Goal: Task Accomplishment & Management: Manage account settings

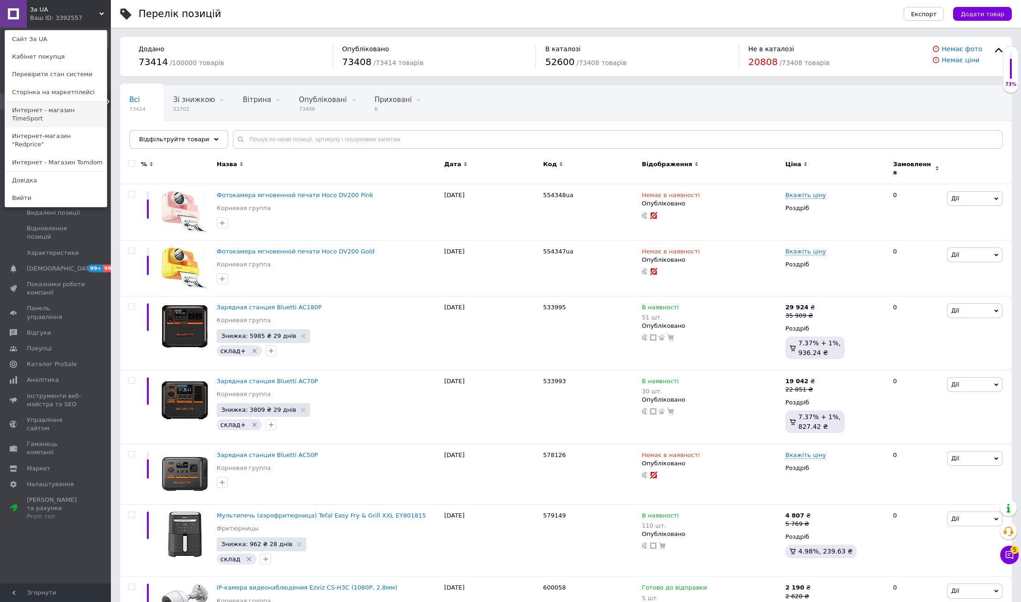
click at [86, 113] on link "Интернет - магазин TimeSport" at bounding box center [56, 115] width 102 height 26
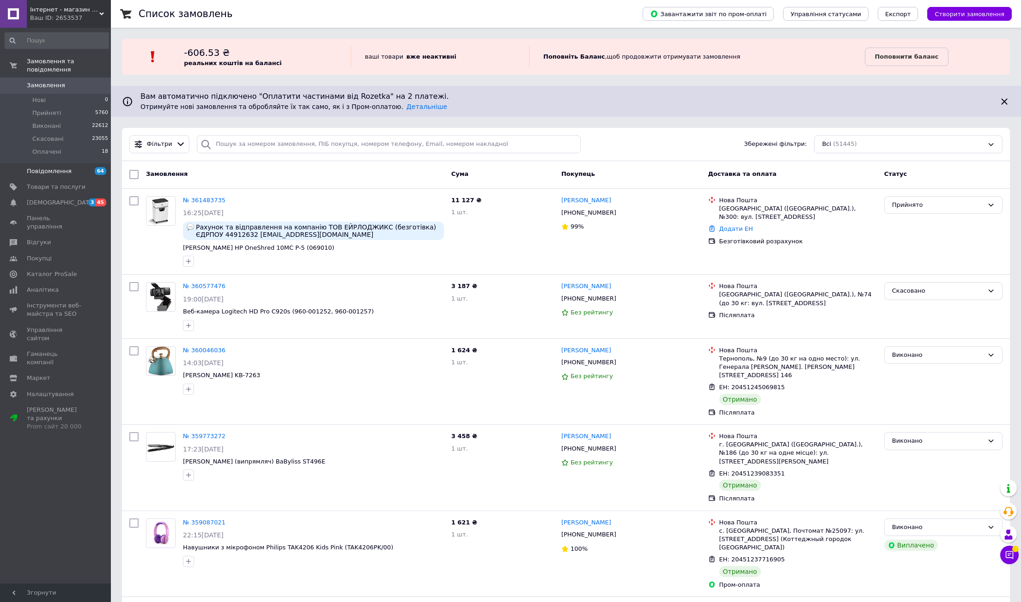
click at [76, 168] on link "Повідомлення 64" at bounding box center [57, 171] width 114 height 16
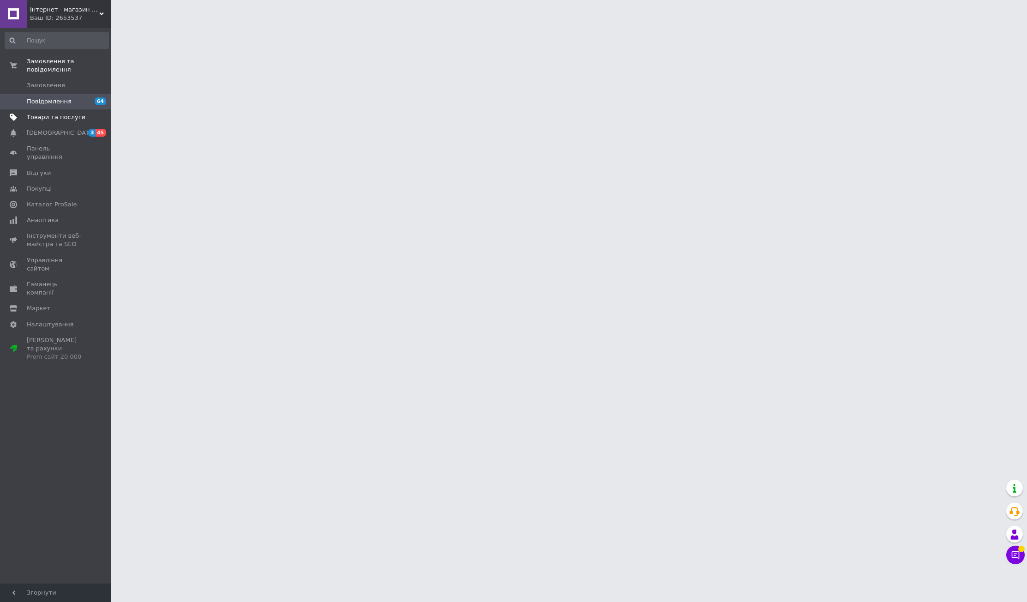
click at [68, 113] on span "Товари та послуги" at bounding box center [56, 117] width 59 height 8
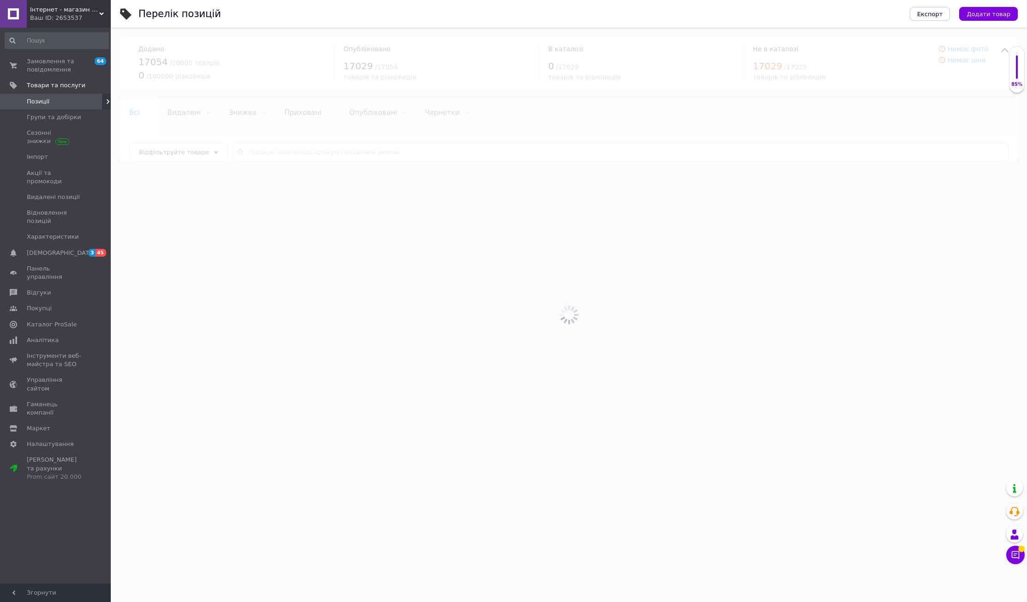
click at [381, 151] on div at bounding box center [569, 315] width 917 height 574
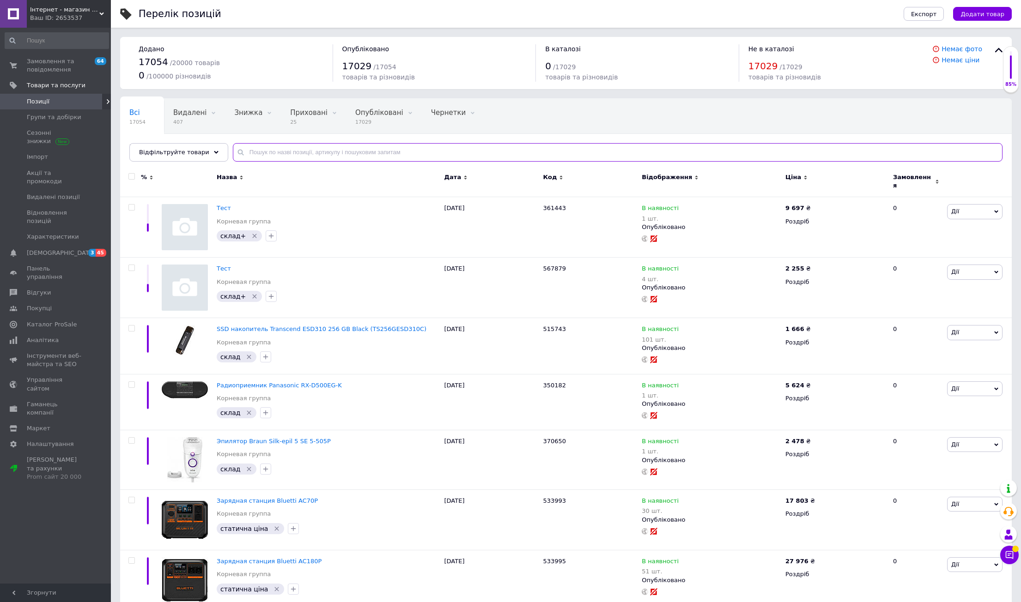
click at [381, 151] on input "text" at bounding box center [617, 152] width 769 height 18
paste input "353374"
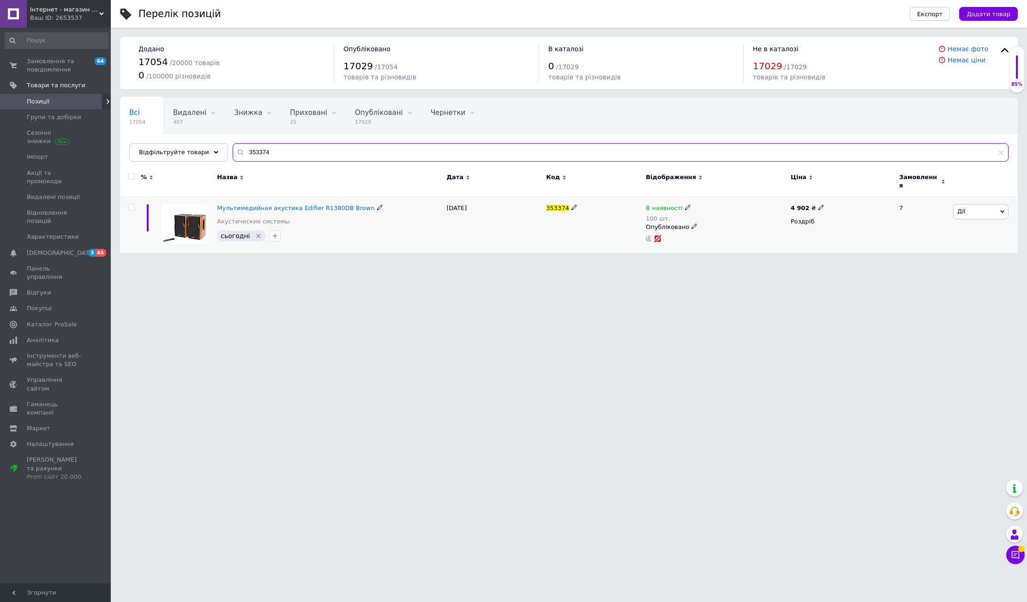
type input "353374"
click at [790, 203] on div "4 902 ₴ Роздріб" at bounding box center [841, 225] width 105 height 56
click at [808, 204] on div "4 902 ₴" at bounding box center [808, 208] width 34 height 8
click at [847, 195] on input "4902" at bounding box center [863, 197] width 70 height 18
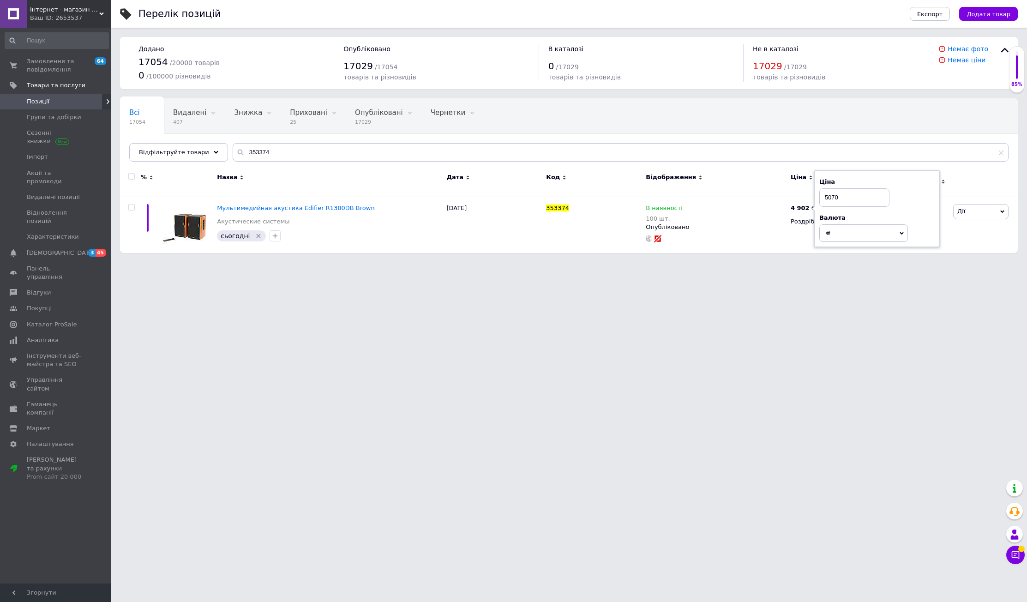
type input "5070"
drag, startPoint x: 60, startPoint y: 19, endPoint x: 78, endPoint y: 78, distance: 61.2
click at [60, 18] on div "Ваш ID: 2653537" at bounding box center [70, 18] width 81 height 8
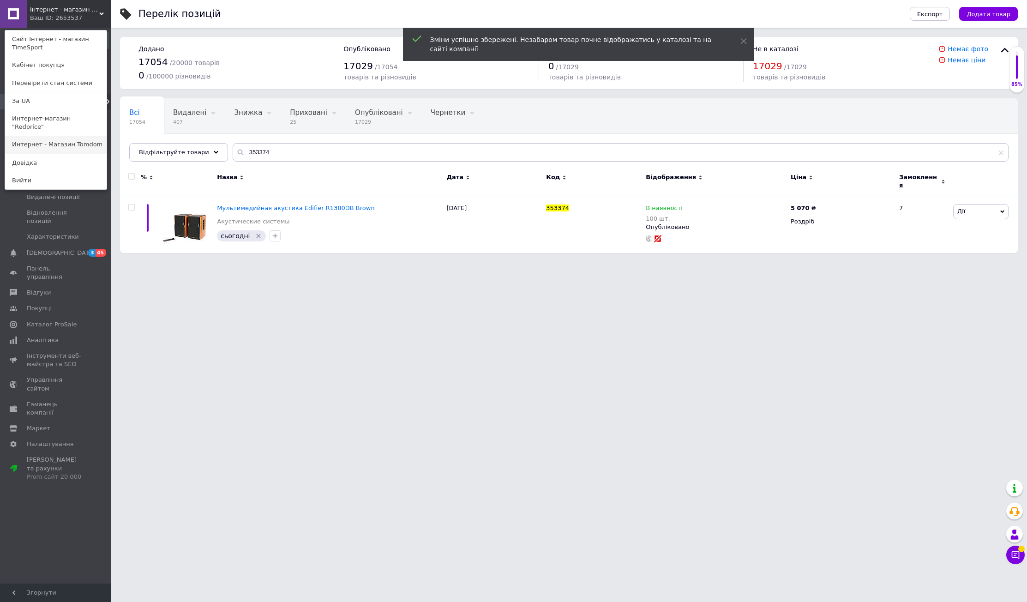
click at [78, 137] on link "Интернет - Магазин Tomdom" at bounding box center [56, 145] width 102 height 18
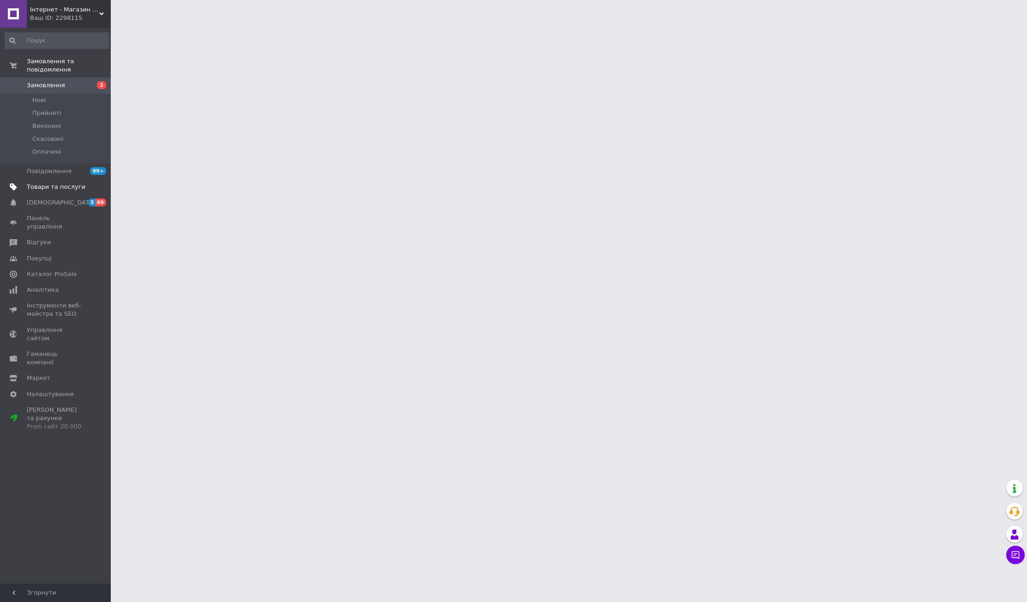
click at [97, 183] on span at bounding box center [97, 187] width 25 height 8
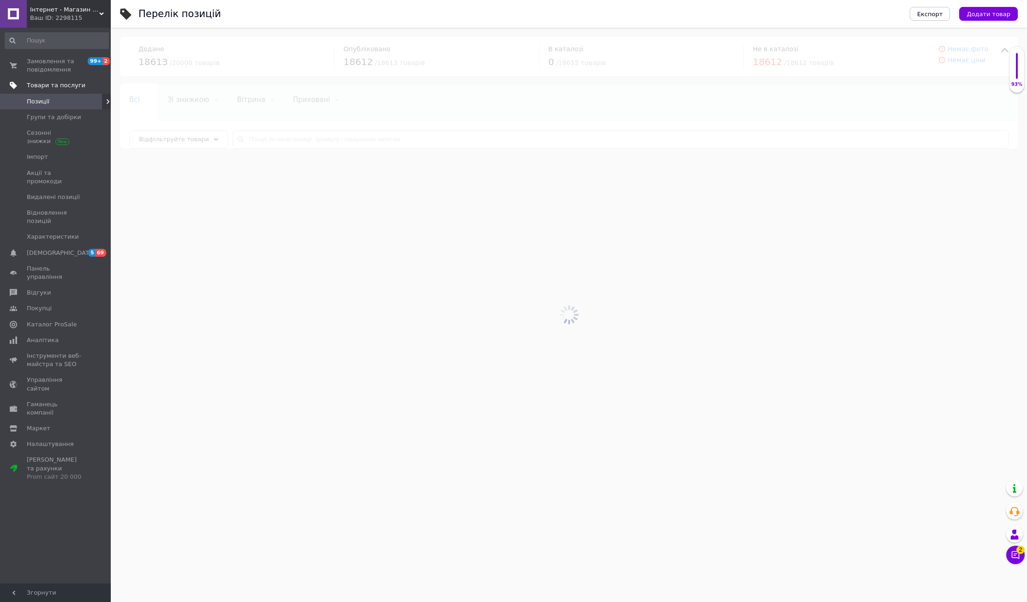
click at [295, 148] on div at bounding box center [569, 315] width 917 height 574
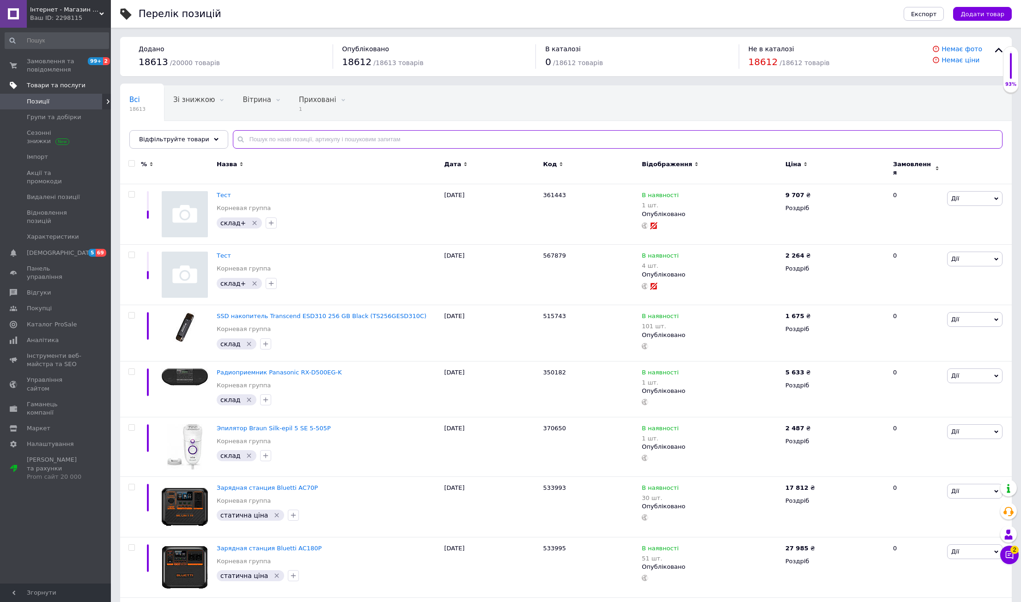
paste input "353374"
click at [293, 140] on input "text" at bounding box center [617, 139] width 769 height 18
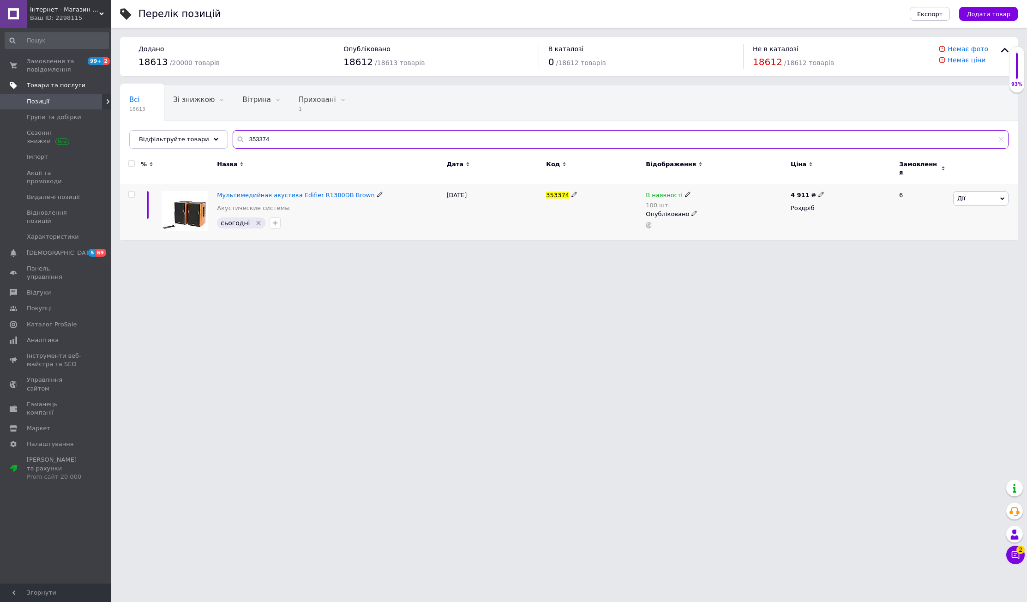
type input "353374"
click at [798, 193] on b "4 911" at bounding box center [800, 195] width 19 height 7
click at [834, 186] on input "4911" at bounding box center [863, 184] width 70 height 18
type input "5070"
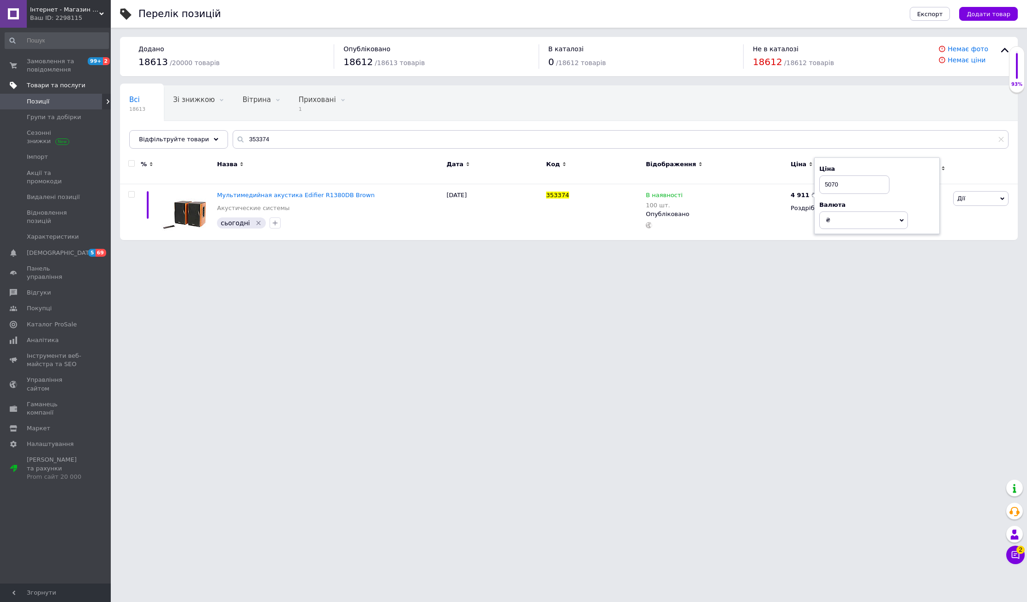
drag, startPoint x: 88, startPoint y: 14, endPoint x: 87, endPoint y: 20, distance: 5.6
click at [87, 14] on div "Ваш ID: 2298115" at bounding box center [70, 18] width 81 height 8
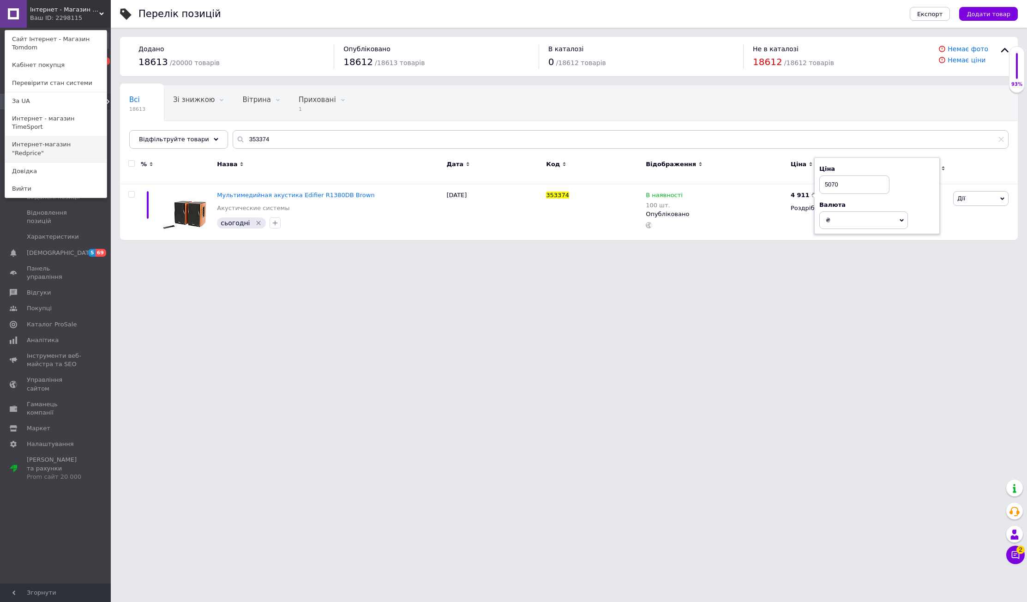
click at [76, 136] on link "Интернет-магазин "Redprice"" at bounding box center [56, 149] width 102 height 26
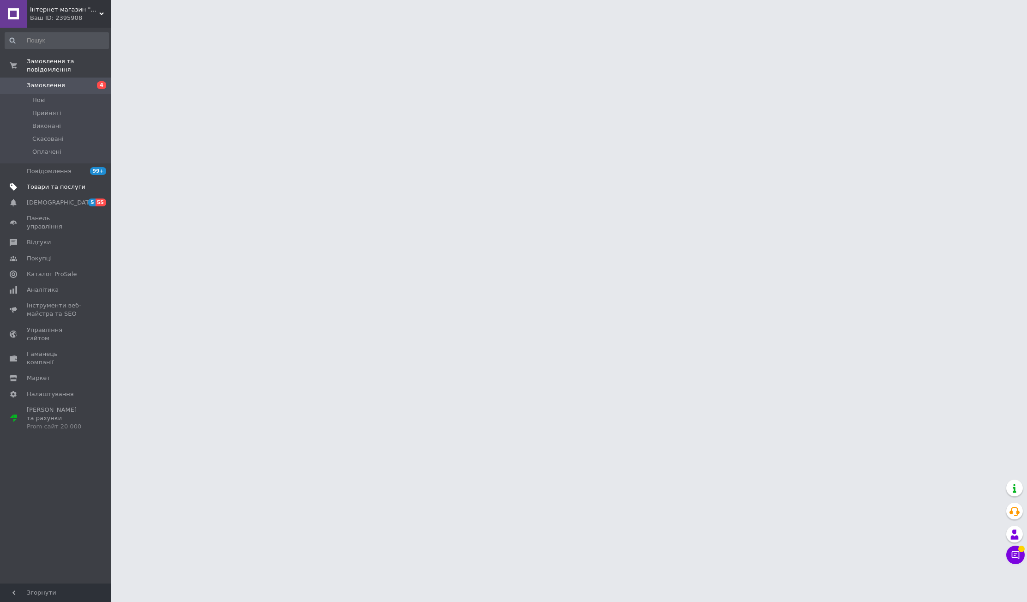
click at [101, 184] on link "Товари та послуги" at bounding box center [57, 187] width 114 height 16
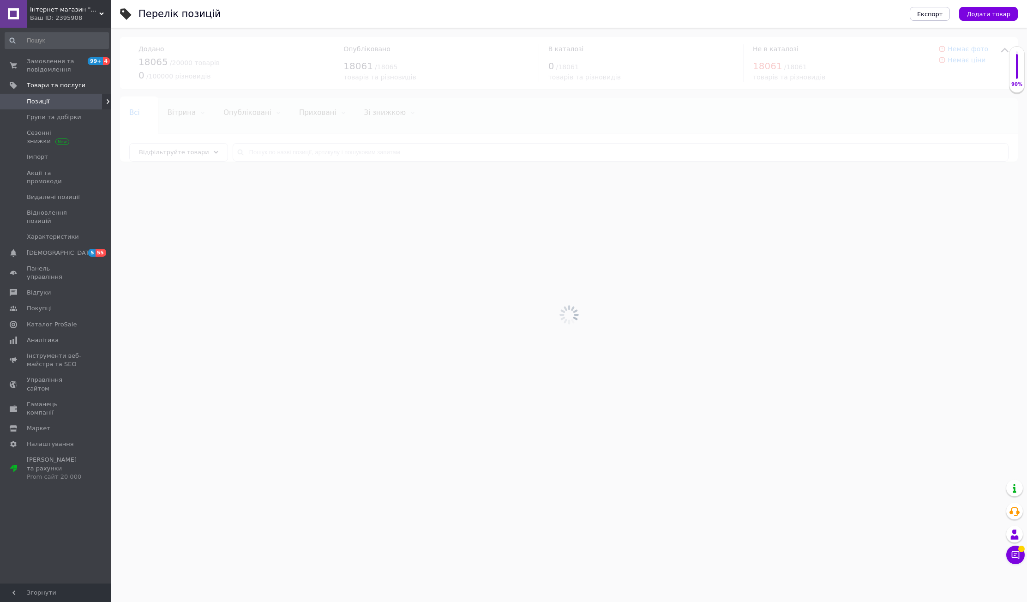
click at [315, 151] on div at bounding box center [569, 315] width 917 height 574
click at [320, 153] on div at bounding box center [569, 315] width 917 height 574
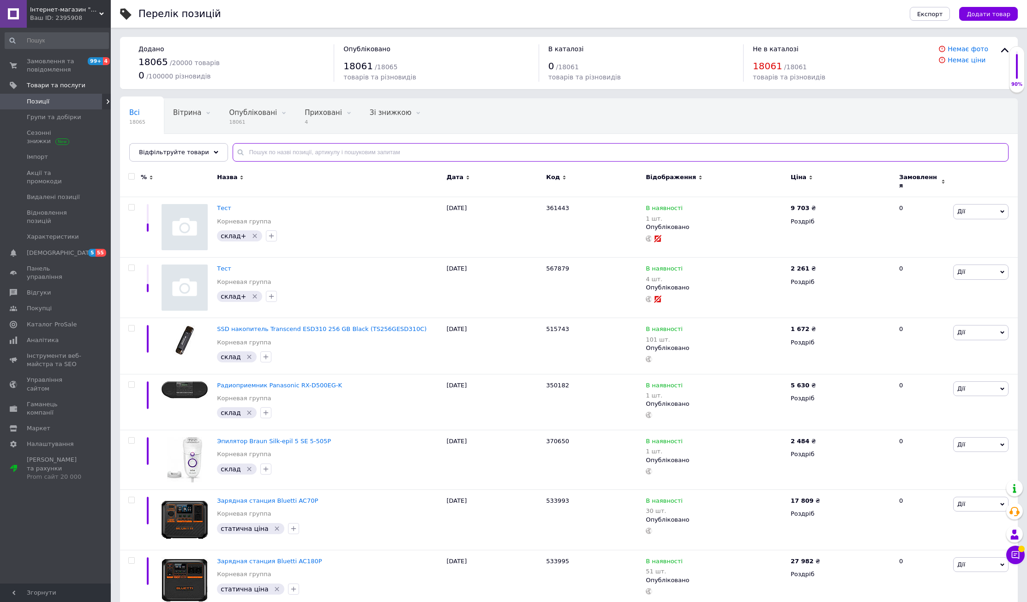
click at [301, 148] on input "text" at bounding box center [621, 152] width 776 height 18
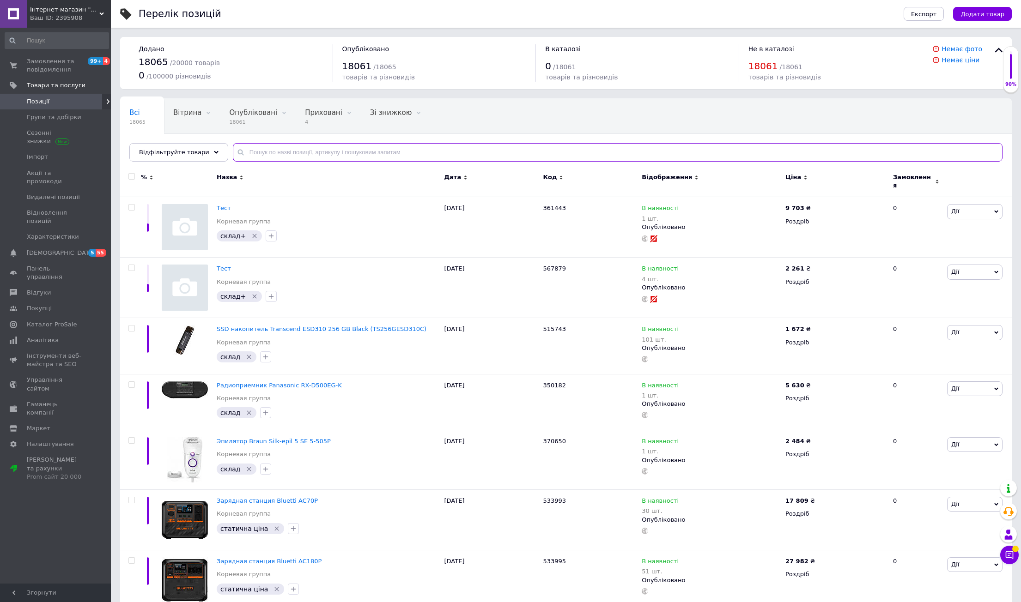
paste input "353374"
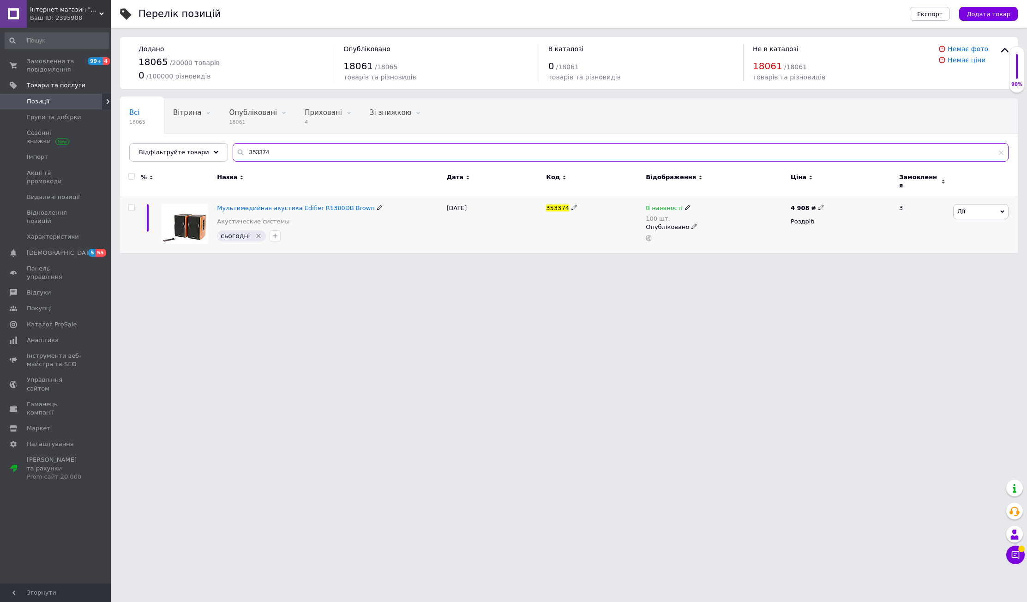
type input "353374"
click at [808, 204] on div "4 908 ₴" at bounding box center [808, 208] width 34 height 8
click at [857, 204] on div "Ціна 4908 Валюта ₴ $ EUR CHF GBP ¥ PLN ₸ MDL HUF KGS CNY TRY KRW lei" at bounding box center [885, 210] width 115 height 65
click at [858, 193] on input "4908" at bounding box center [863, 197] width 70 height 18
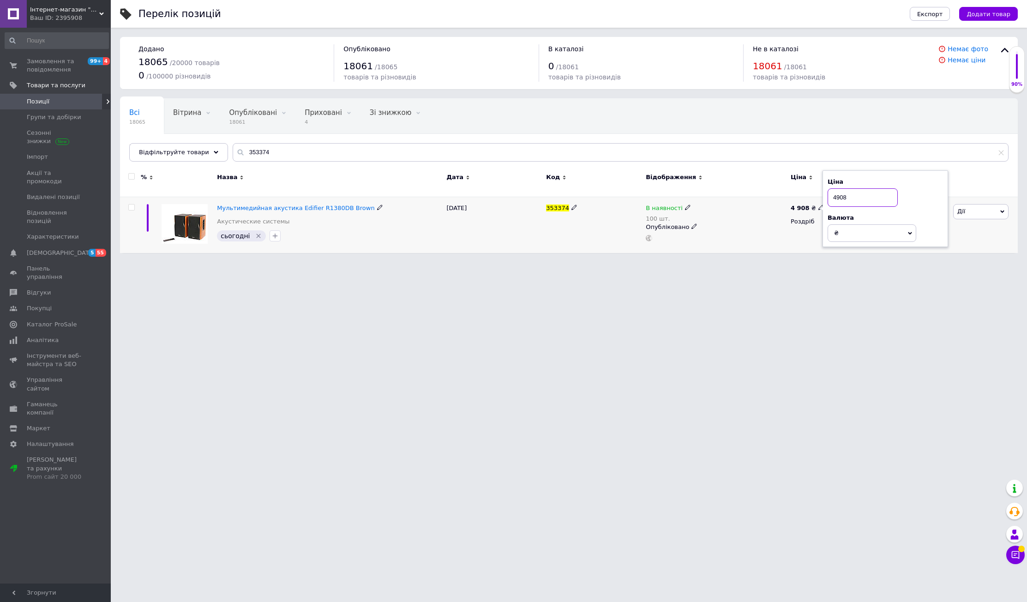
click at [858, 193] on input "4908" at bounding box center [863, 197] width 70 height 18
type input "5070"
click at [84, 18] on div "Ваш ID: 2395908" at bounding box center [70, 18] width 81 height 8
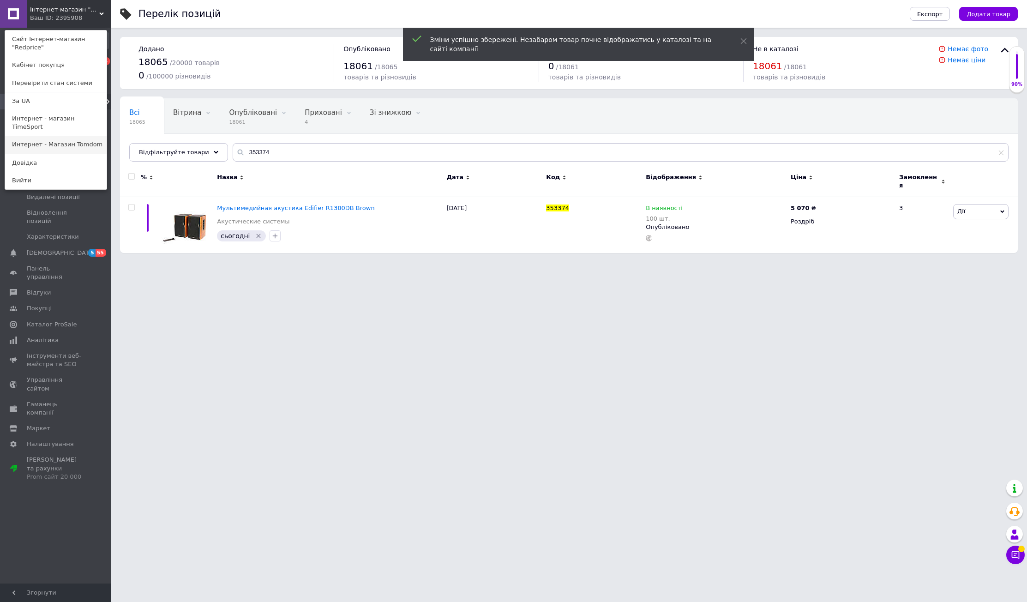
click at [80, 136] on link "Интернет - Магазин Tomdom" at bounding box center [56, 145] width 102 height 18
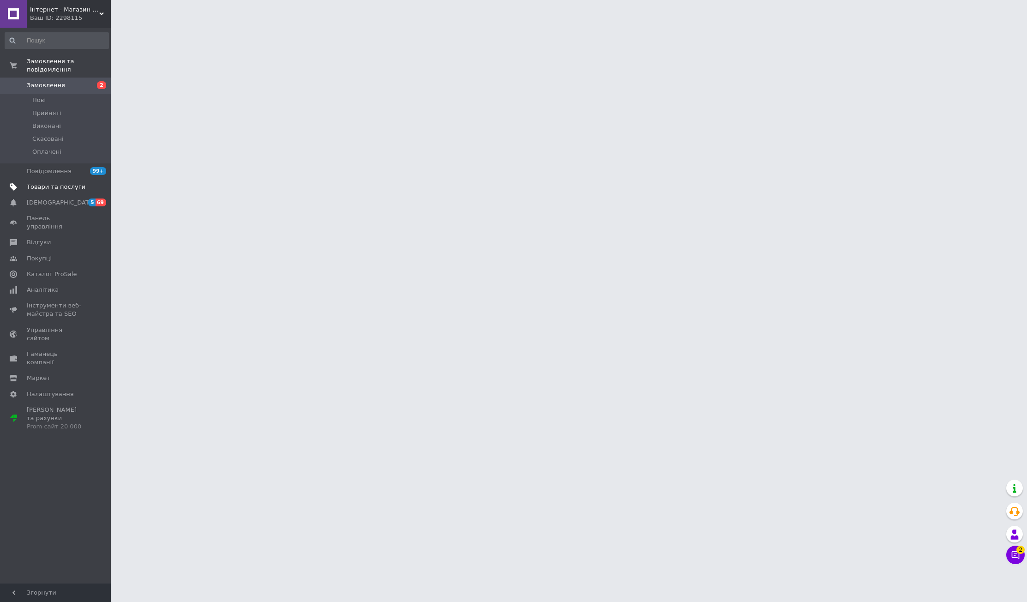
click at [82, 183] on span "Товари та послуги" at bounding box center [56, 187] width 59 height 8
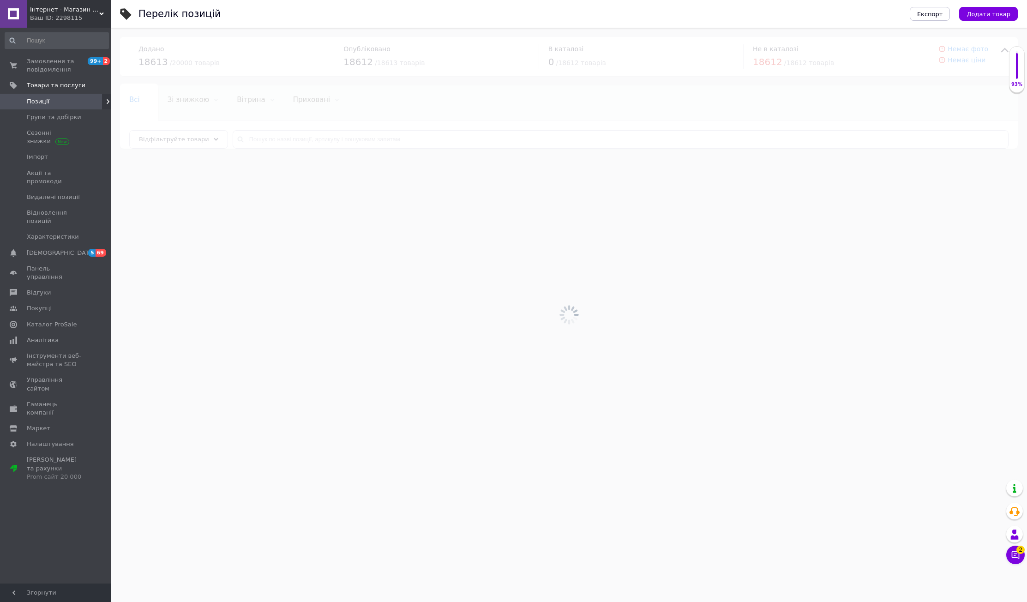
click at [312, 149] on div at bounding box center [569, 315] width 917 height 574
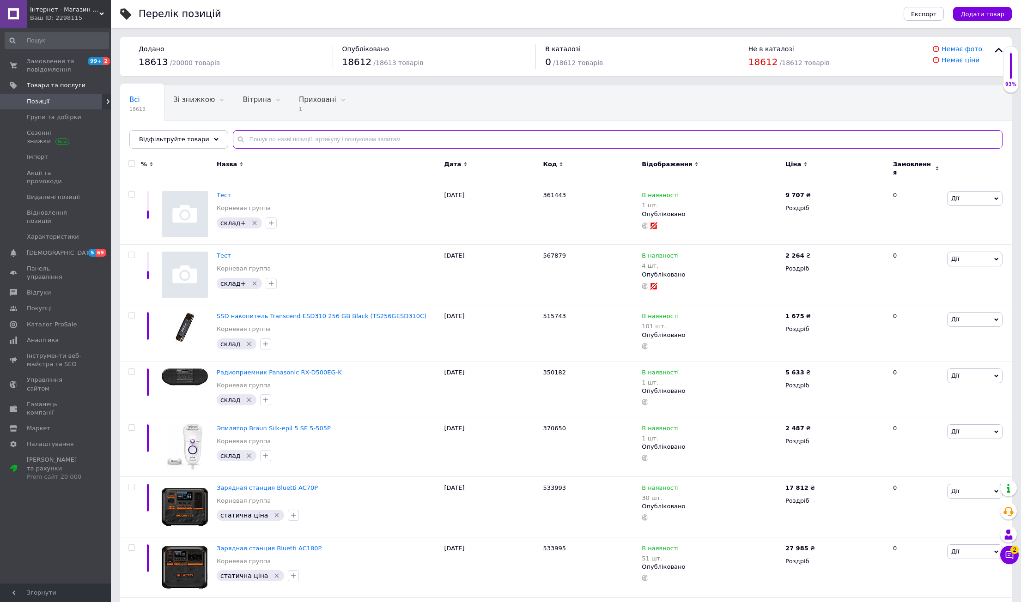
paste input "353374"
click at [309, 134] on input "text" at bounding box center [617, 139] width 769 height 18
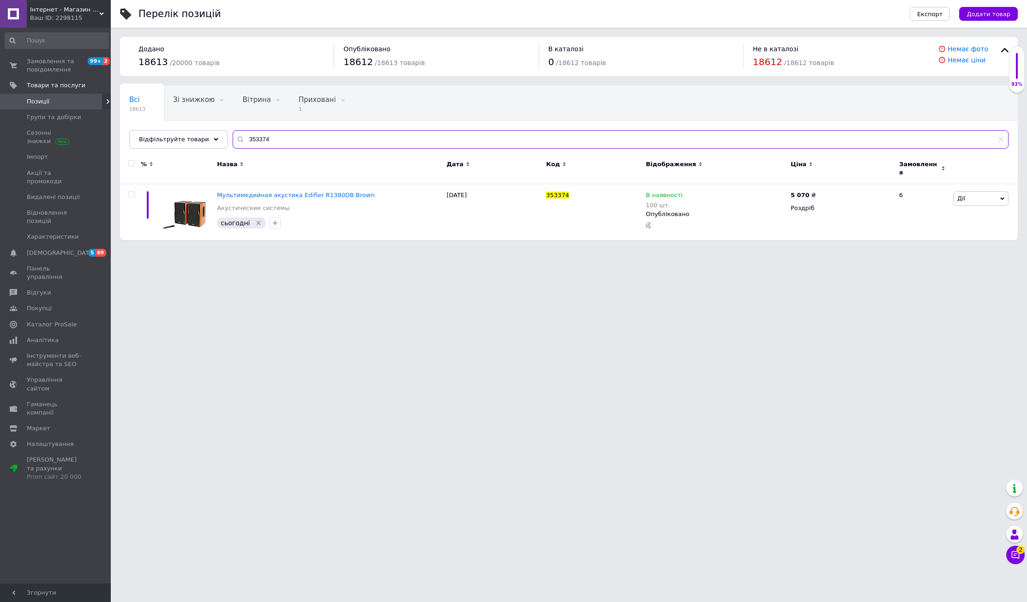
type input "353374"
click at [82, 11] on span "Інтернет - Магазин Tomdom" at bounding box center [64, 10] width 69 height 8
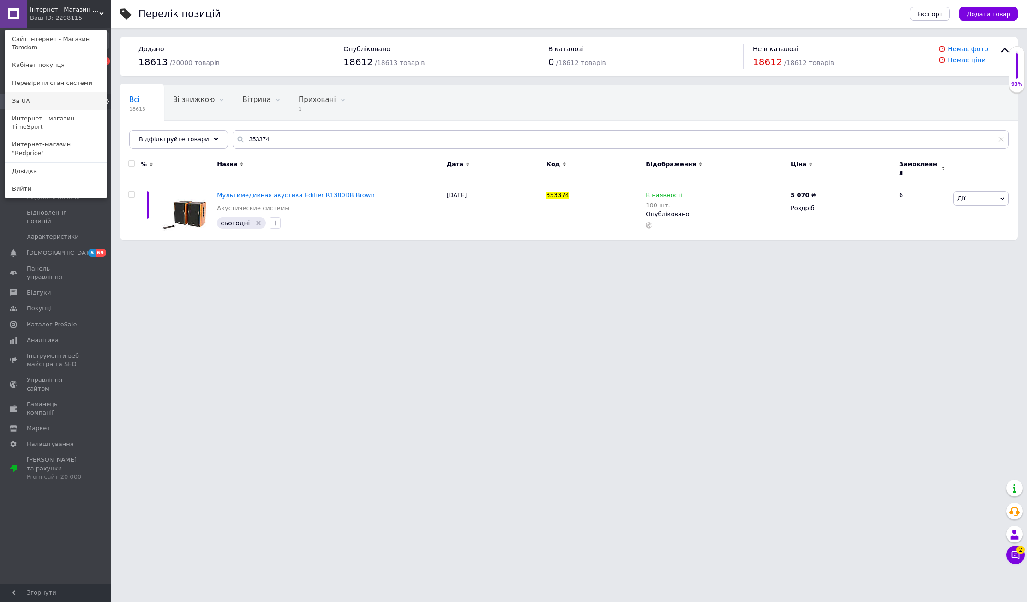
click at [58, 98] on link "За UA" at bounding box center [56, 101] width 102 height 18
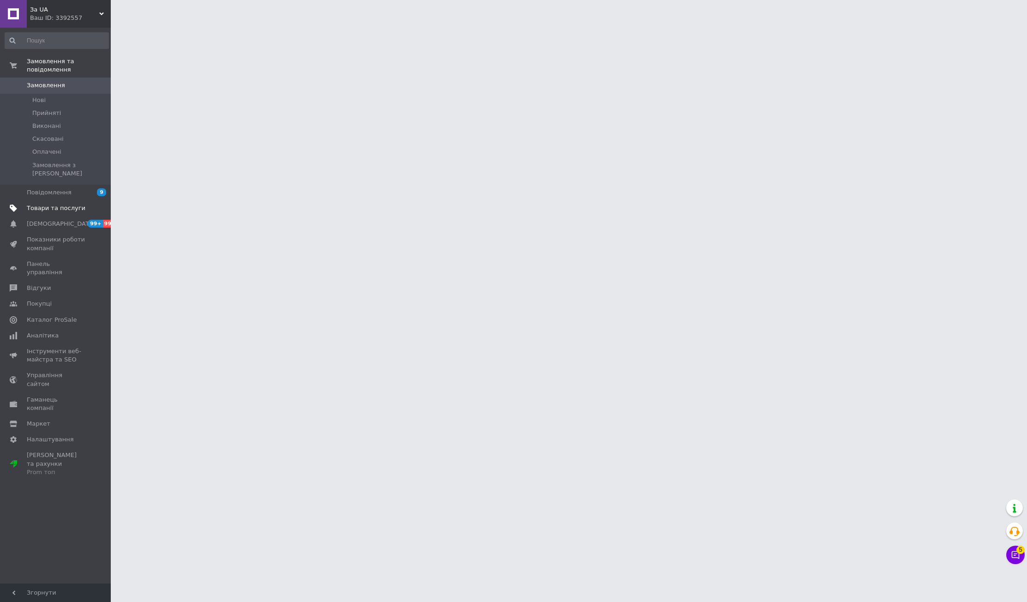
click at [61, 204] on span "Товари та послуги" at bounding box center [56, 208] width 59 height 8
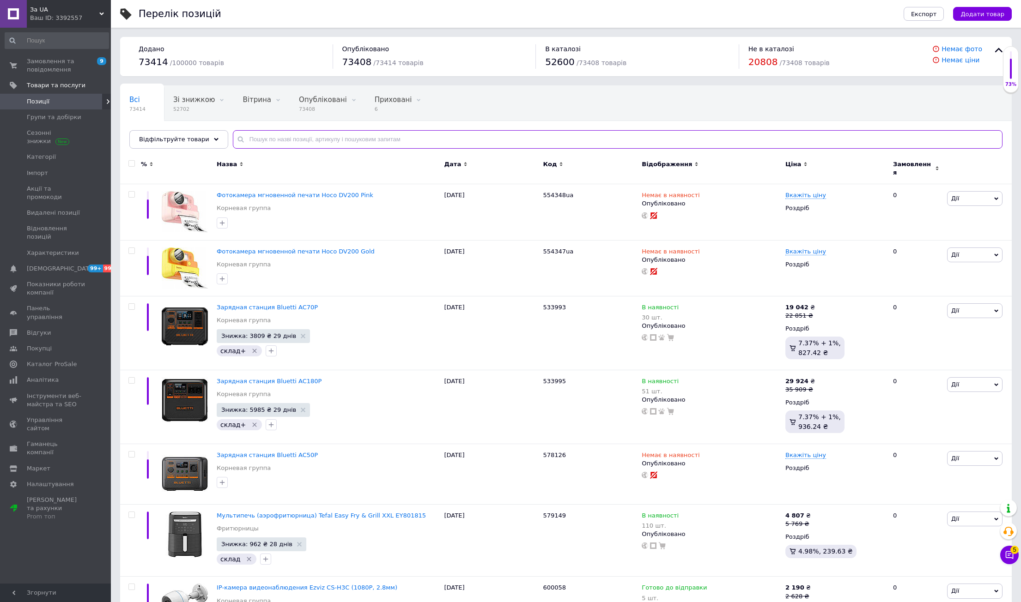
click at [248, 140] on input "text" at bounding box center [617, 139] width 769 height 18
paste input "353374"
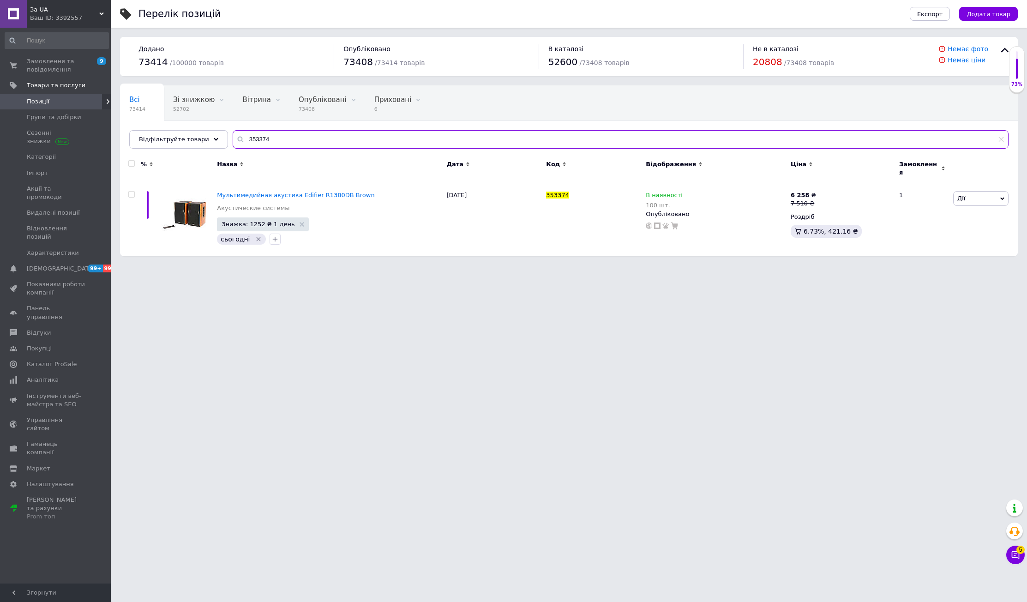
type input "353374"
click at [668, 266] on html "За UA Ваш ID: 3392557 Сайт За UA Кабінет покупця Перевірити стан системи Сторін…" at bounding box center [513, 133] width 1027 height 266
drag, startPoint x: 66, startPoint y: 117, endPoint x: 63, endPoint y: 110, distance: 7.6
click at [66, 116] on span "Групи та добірки" at bounding box center [54, 117] width 54 height 8
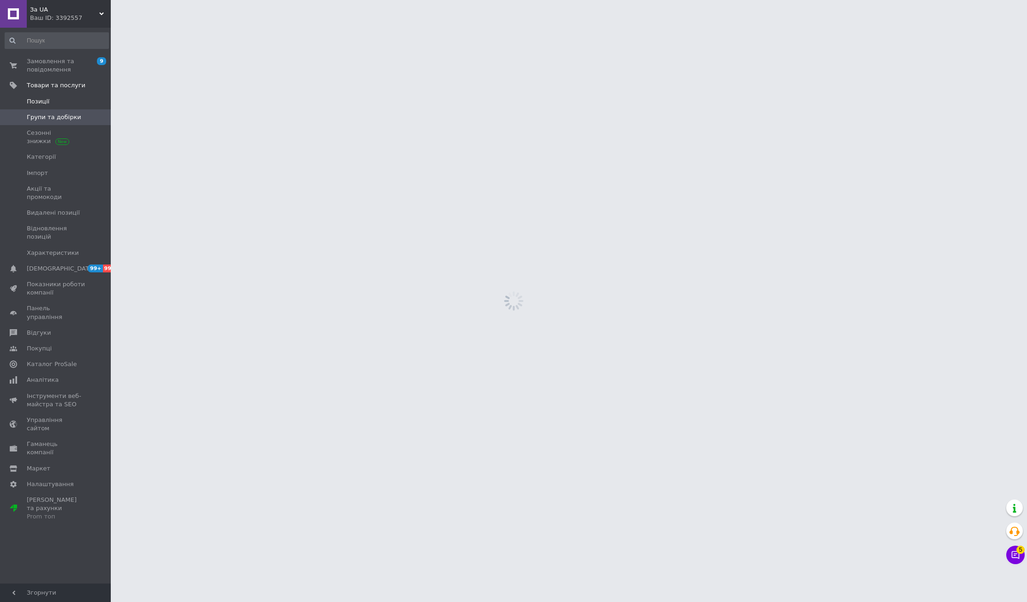
click at [60, 101] on span "Позиції" at bounding box center [56, 101] width 59 height 8
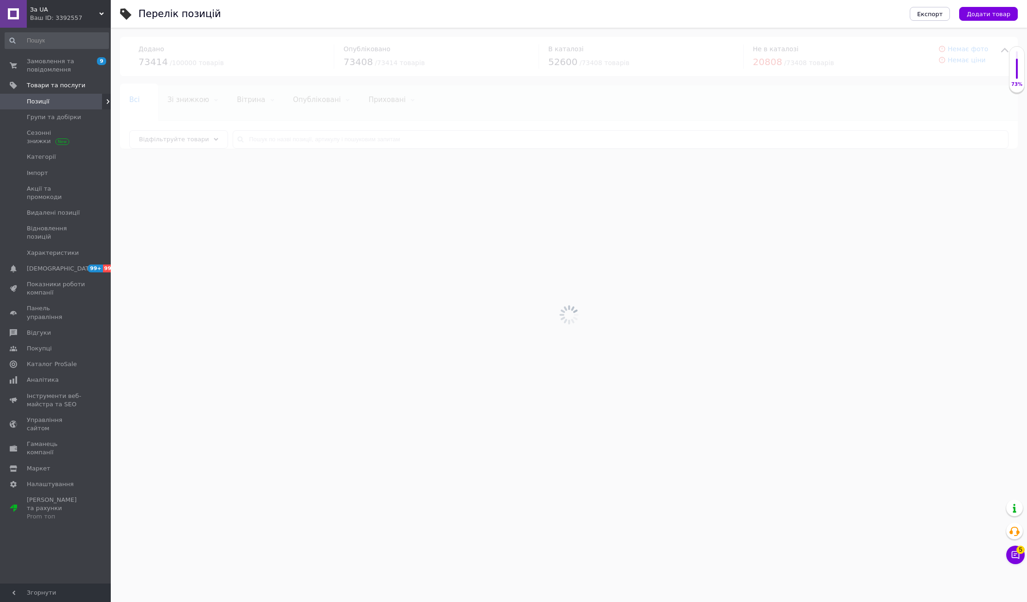
click at [68, 541] on div "Замовлення та повідомлення 9 0 Товари та послуги Позиції Групи та добірки Сезон…" at bounding box center [57, 307] width 114 height 559
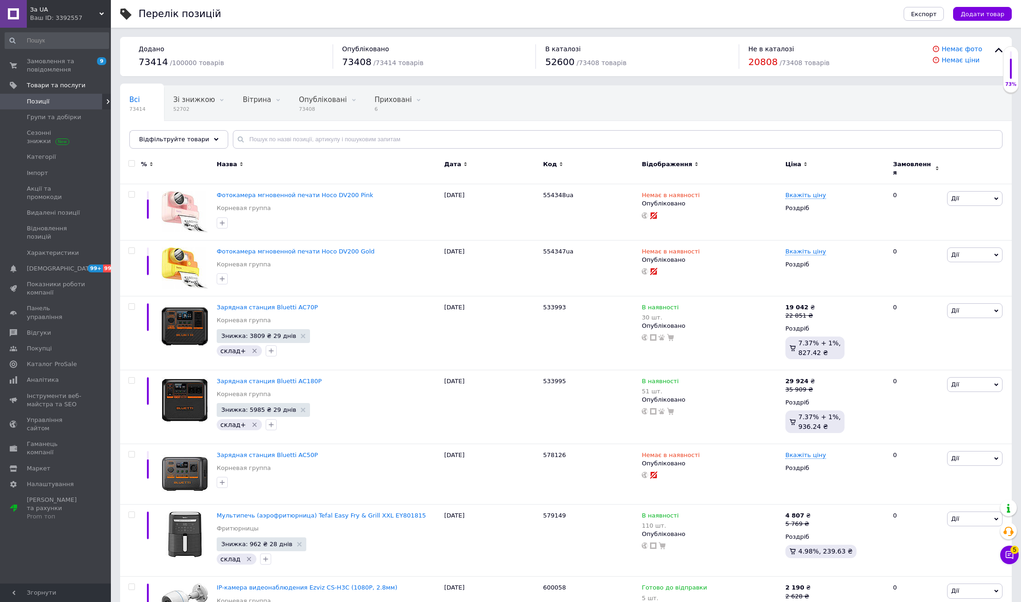
click at [566, 86] on div "Всі 73414 Зі знижкою 52702 Видалити Редагувати Вітрина 0 Видалити Редагувати Оп…" at bounding box center [565, 122] width 891 height 76
click at [77, 14] on div "Ваш ID: 3392557" at bounding box center [70, 18] width 81 height 8
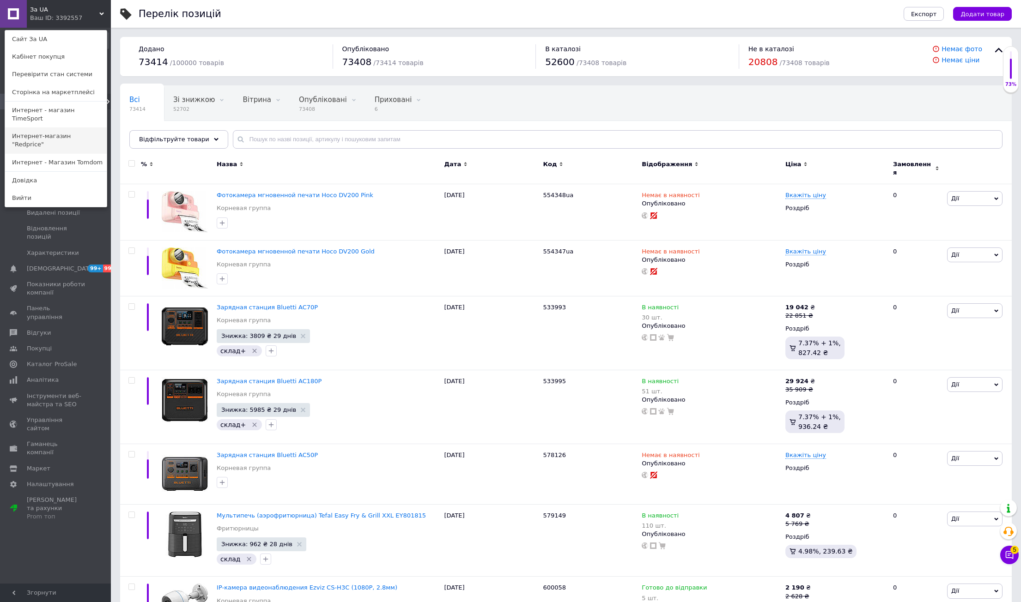
click at [79, 127] on link "Интернет-магазин "Redprice"" at bounding box center [56, 140] width 102 height 26
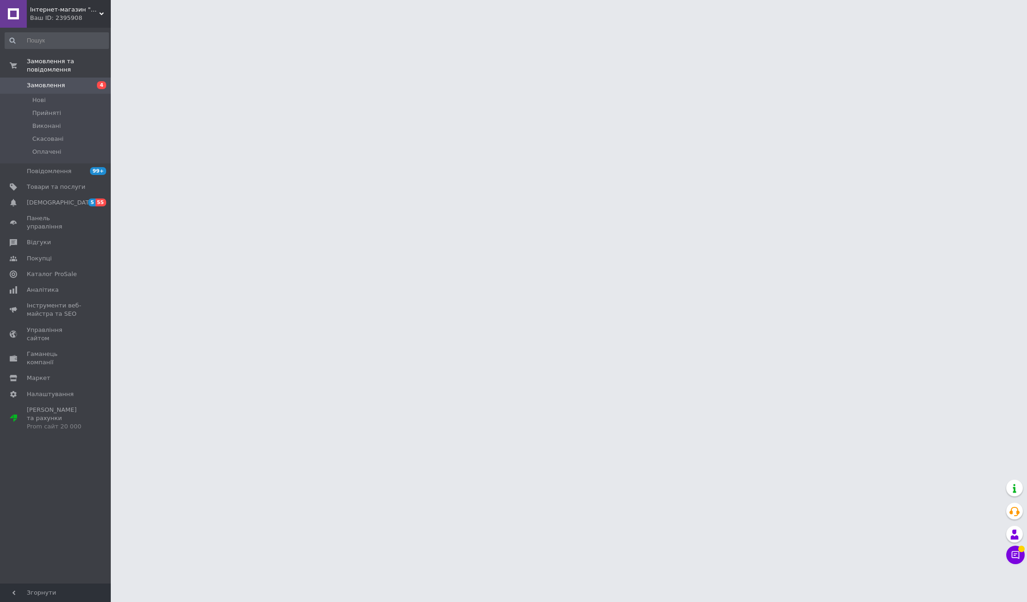
click at [43, 467] on div "Замовлення та повідомлення Замовлення 4 [GEOGRAPHIC_DATA] Виконані Скасовані Оп…" at bounding box center [57, 307] width 114 height 559
click at [72, 183] on span "Товари та послуги" at bounding box center [56, 187] width 59 height 8
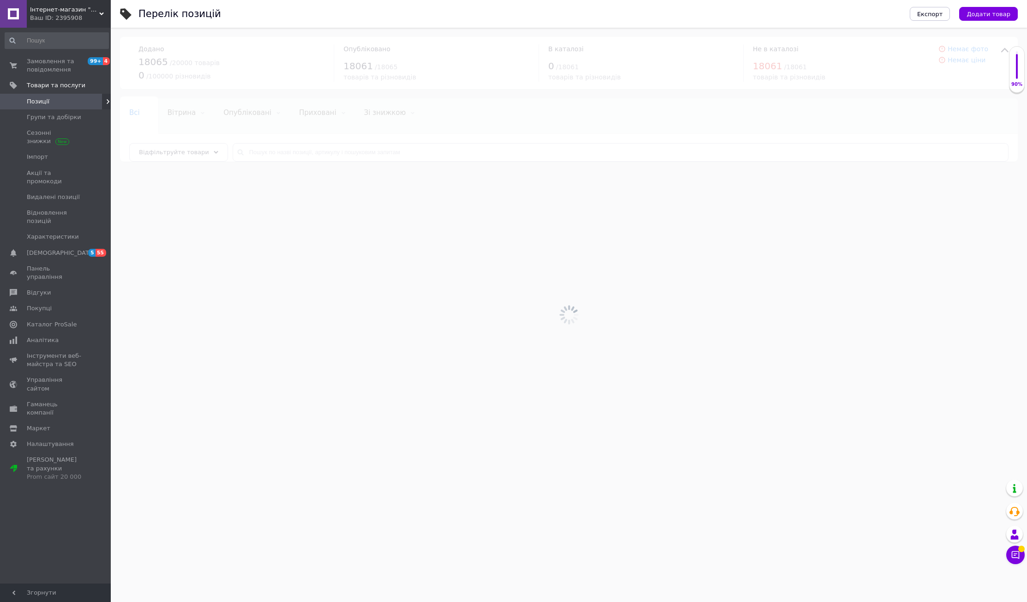
click at [77, 520] on div "Замовлення та повідомлення 99+ 4 Товари та послуги Позиції Групи та добірки Сез…" at bounding box center [57, 307] width 114 height 559
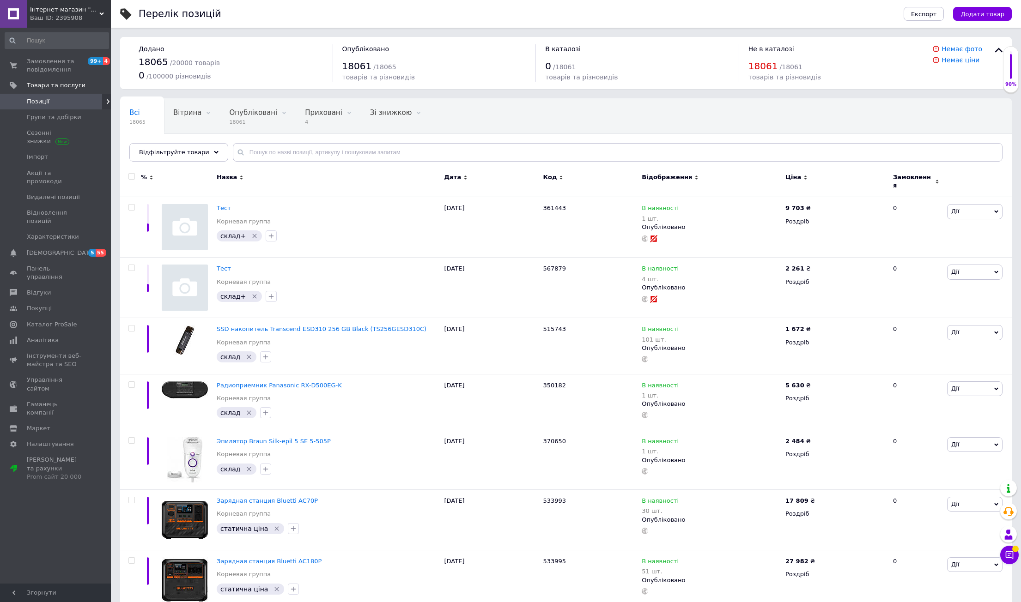
click at [71, 13] on span "Інтернет-магазин "Redprice"" at bounding box center [64, 10] width 69 height 8
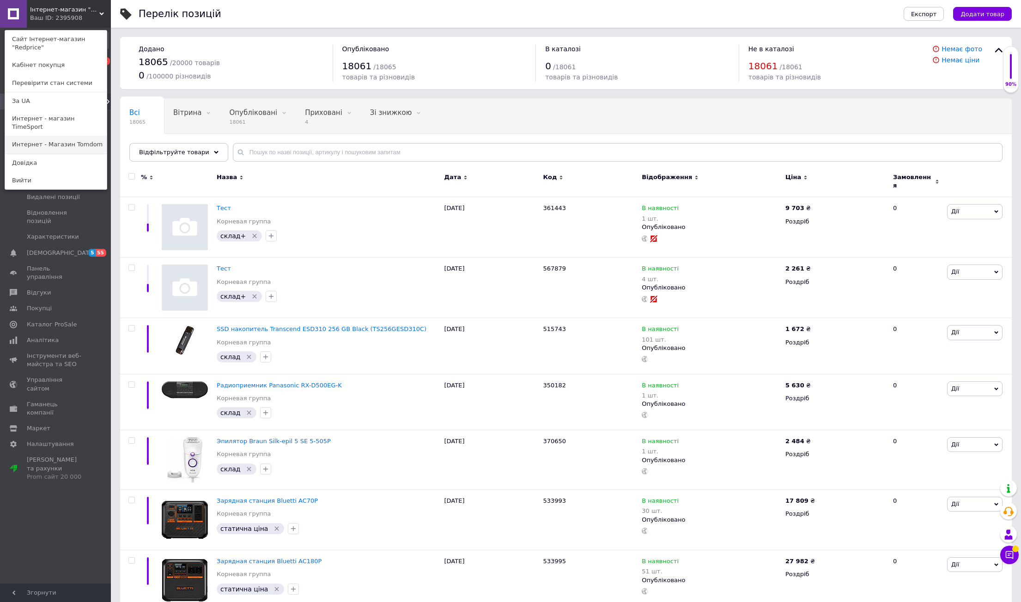
click at [73, 136] on link "Интернет - Магазин Tomdom" at bounding box center [56, 145] width 102 height 18
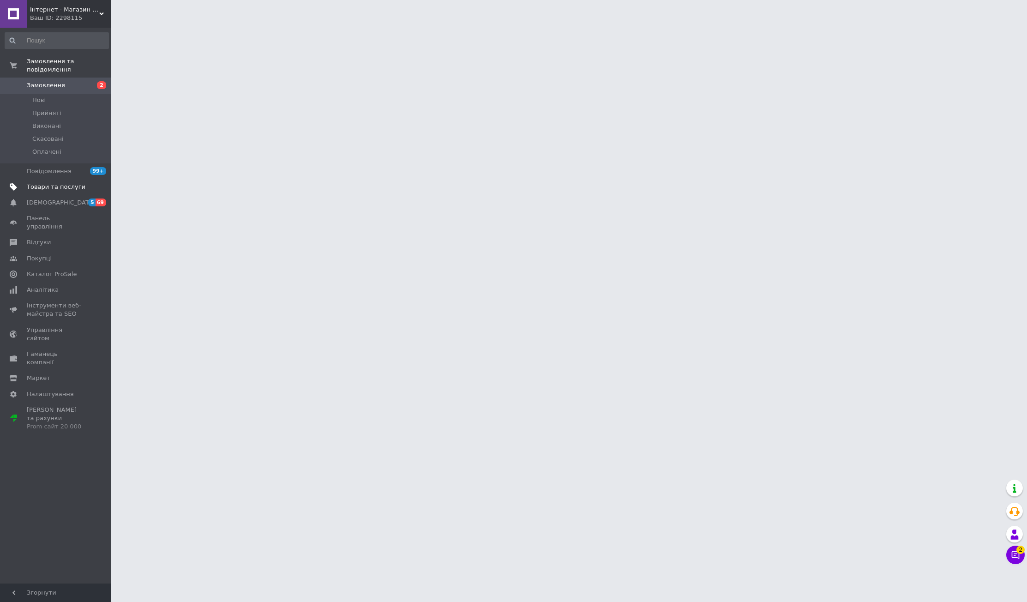
click at [53, 183] on span "Товари та послуги" at bounding box center [56, 187] width 59 height 8
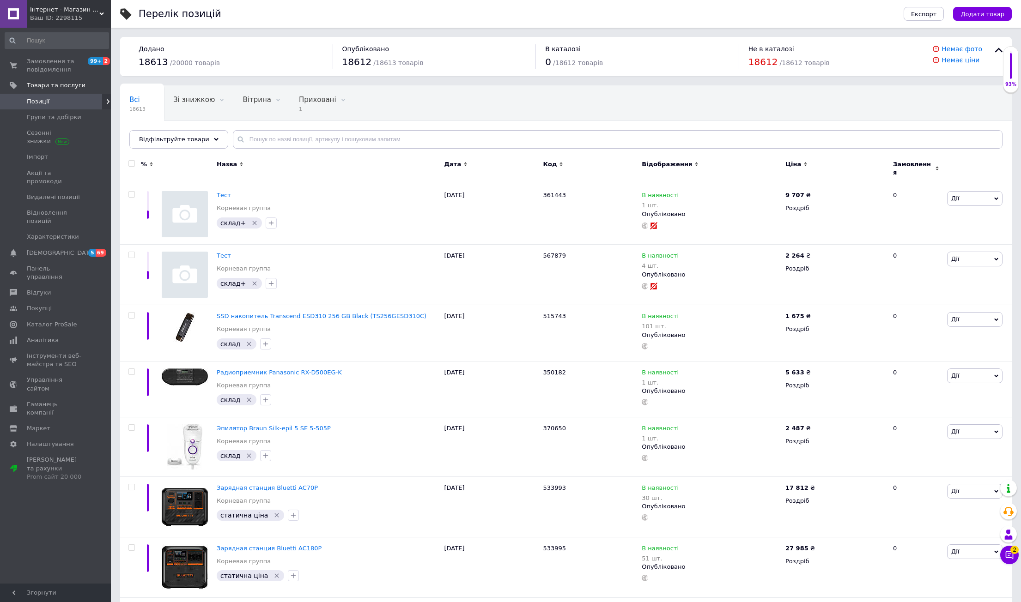
click at [69, 6] on span "Інтернет - Магазин Tomdom" at bounding box center [64, 10] width 69 height 8
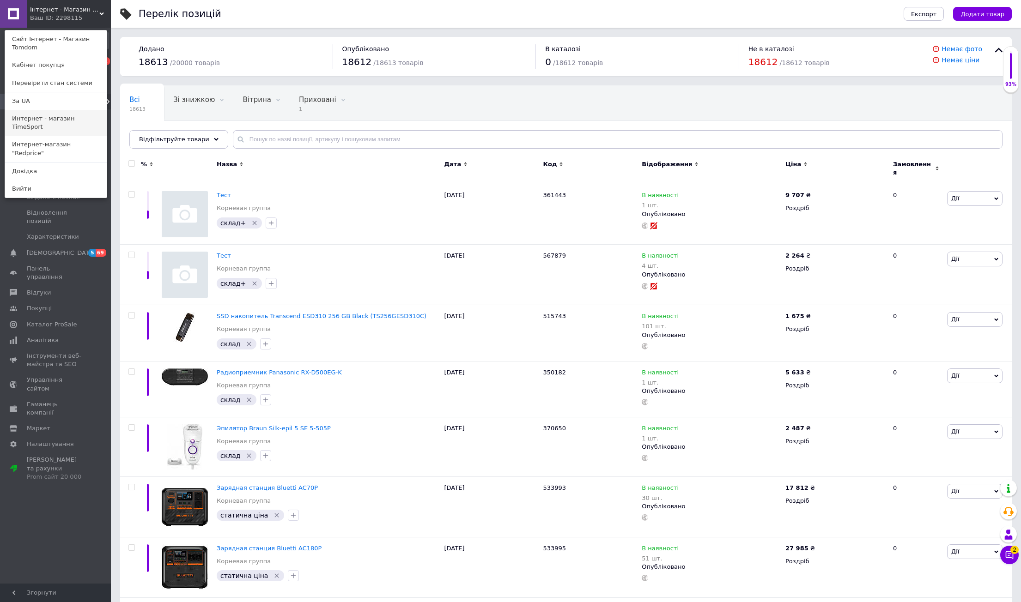
click at [91, 110] on link "Интернет - магазин TimeSport" at bounding box center [56, 123] width 102 height 26
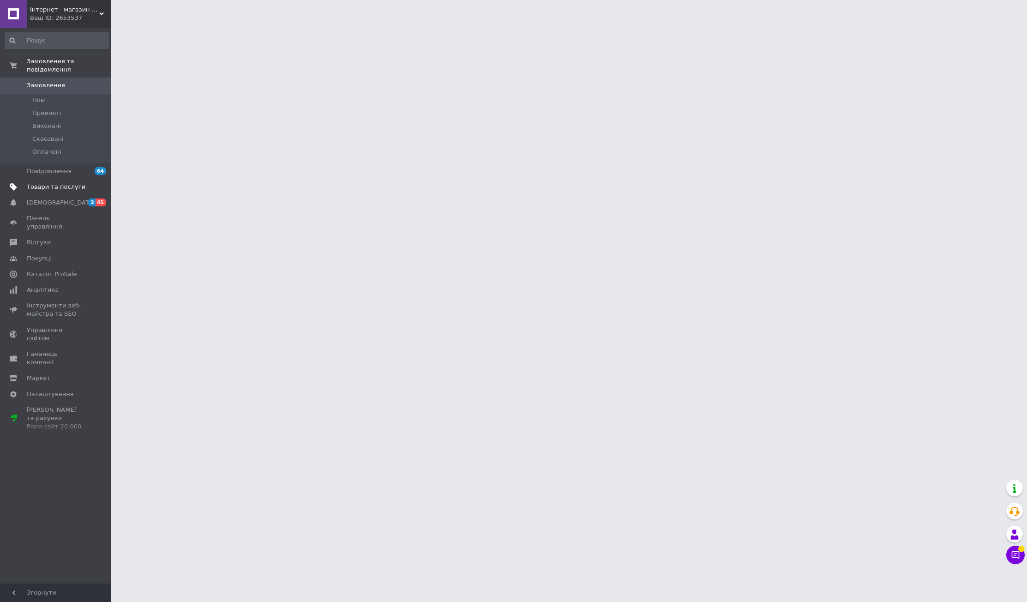
click at [76, 179] on link "Товари та послуги" at bounding box center [57, 187] width 114 height 16
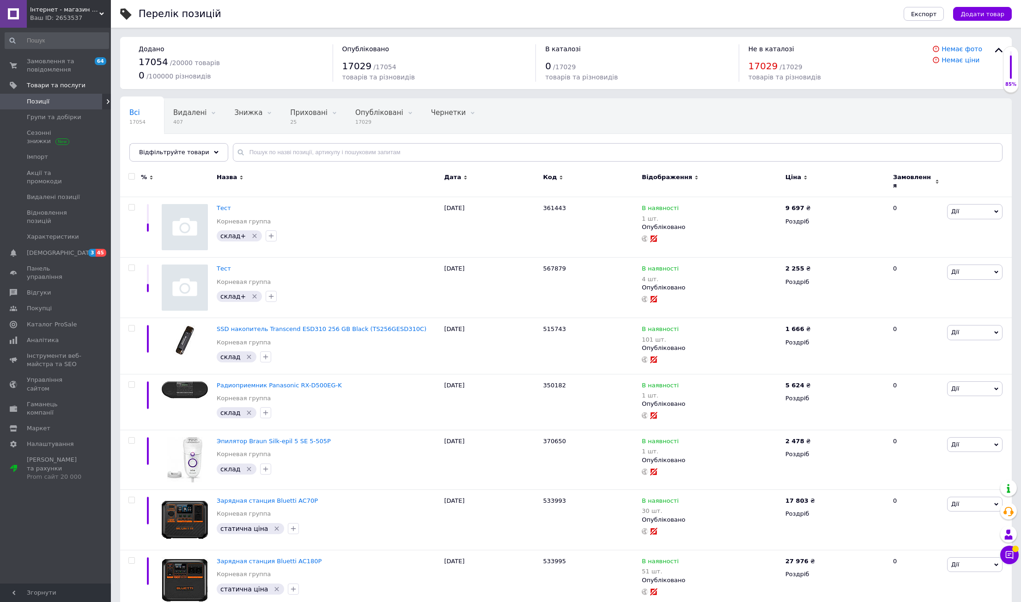
click at [65, 22] on div "Ваш ID: 2653537" at bounding box center [70, 18] width 81 height 8
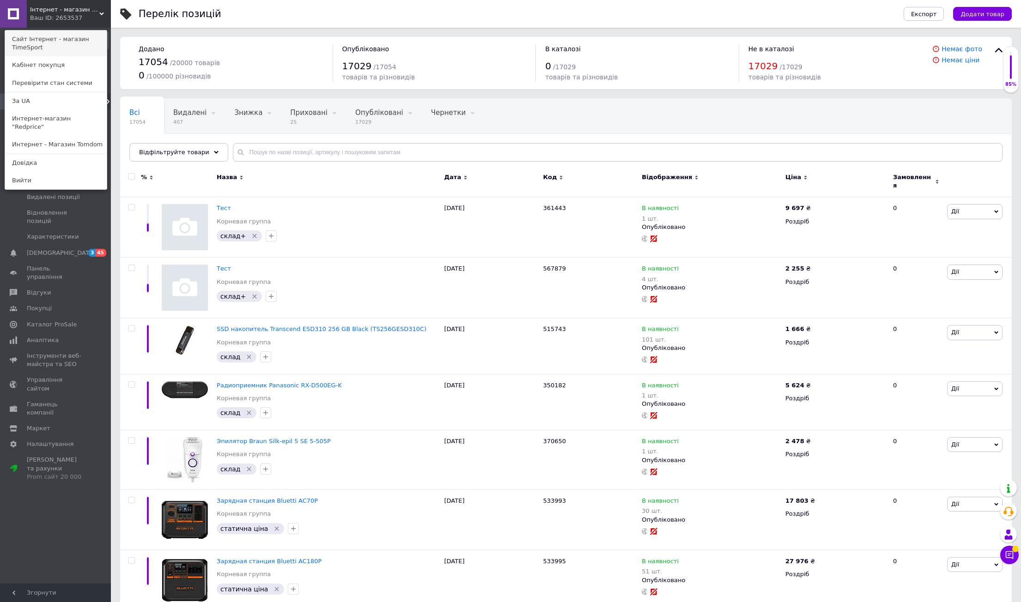
click at [55, 42] on link "Сайт Інтернет - магазин TimeSport" at bounding box center [56, 43] width 102 height 26
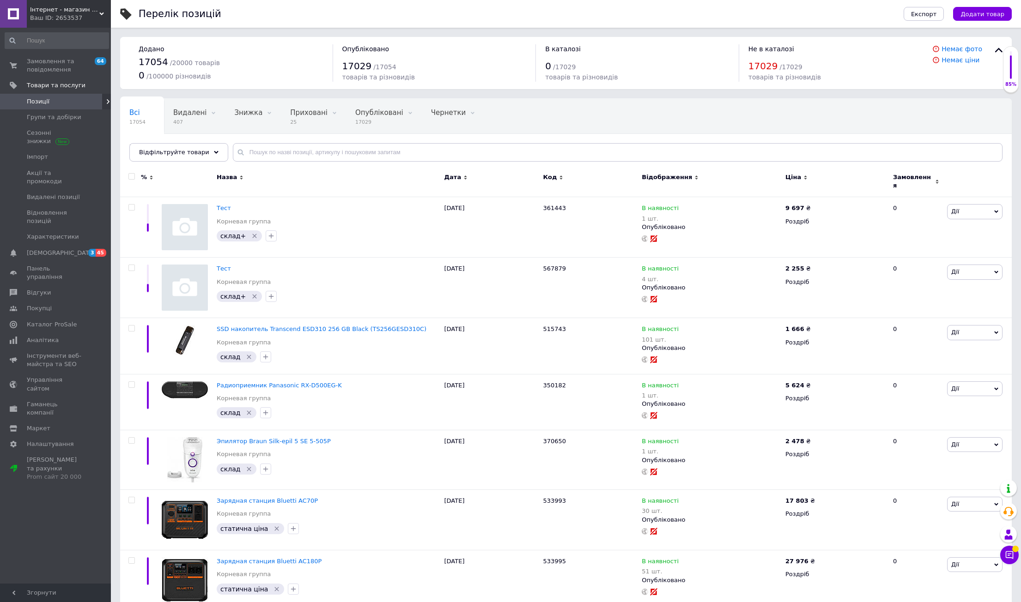
click at [67, 15] on div "Ваш ID: 2653537" at bounding box center [70, 18] width 81 height 8
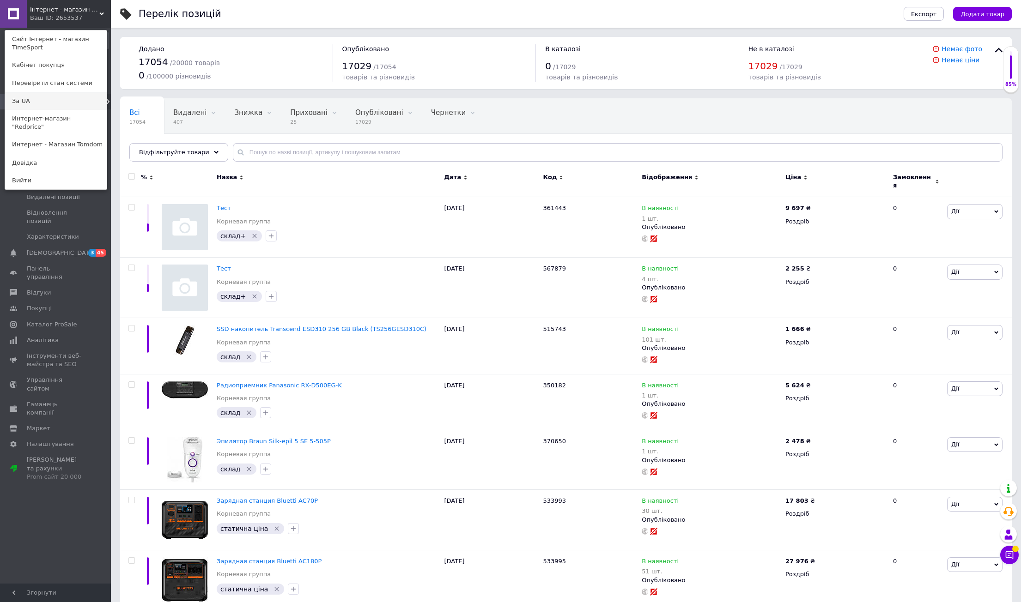
click at [46, 104] on link "За UA" at bounding box center [56, 101] width 102 height 18
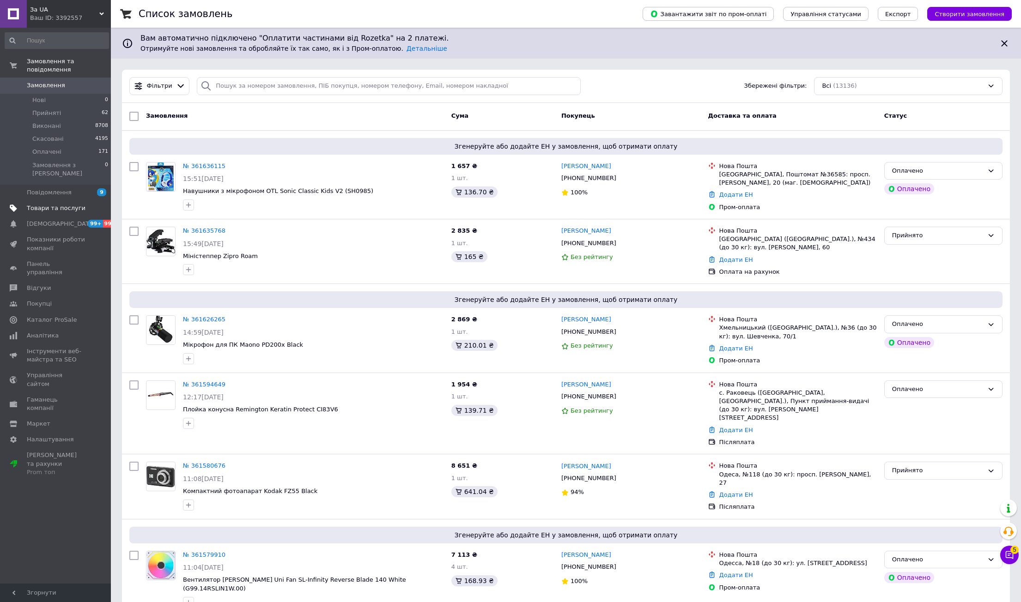
click at [58, 204] on span "Товари та послуги" at bounding box center [56, 208] width 59 height 8
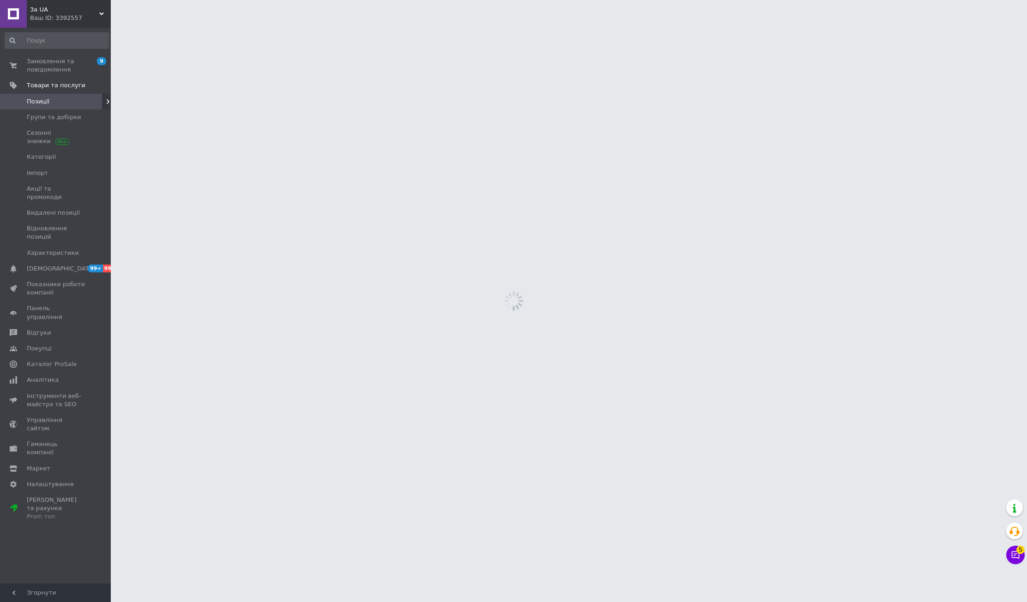
click at [56, 524] on div "Замовлення та повідомлення 9 0 Товари та послуги Позиції Групи та добірки Сезон…" at bounding box center [57, 307] width 114 height 559
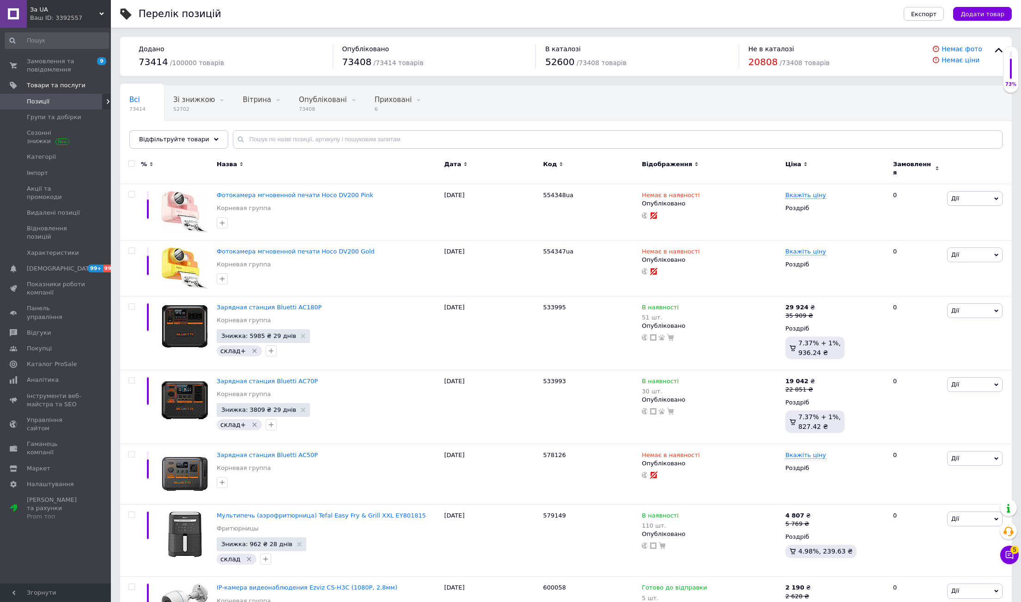
click at [546, 107] on div "Всі 73414 Зі знижкою 52702 Видалити Редагувати Вітрина 0 Видалити Редагувати Оп…" at bounding box center [336, 121] width 433 height 70
click at [261, 69] on div "Додано 73414 / 100000 товарів Опубліковано 73408 / 73414 товарів В каталозі 526…" at bounding box center [565, 56] width 891 height 39
click at [270, 138] on input "text" at bounding box center [617, 139] width 769 height 18
paste input "579761"
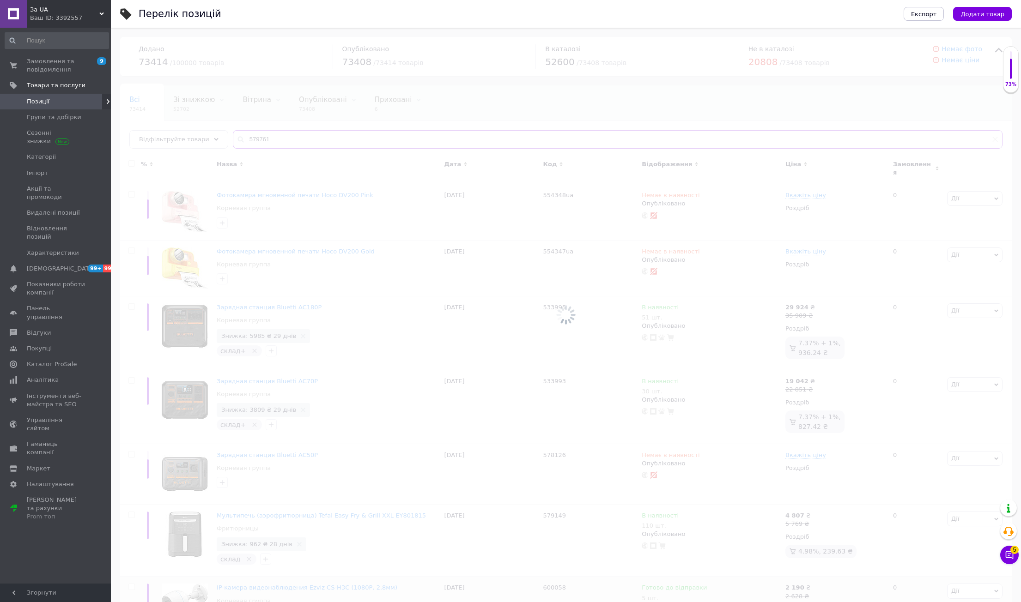
type input "579761"
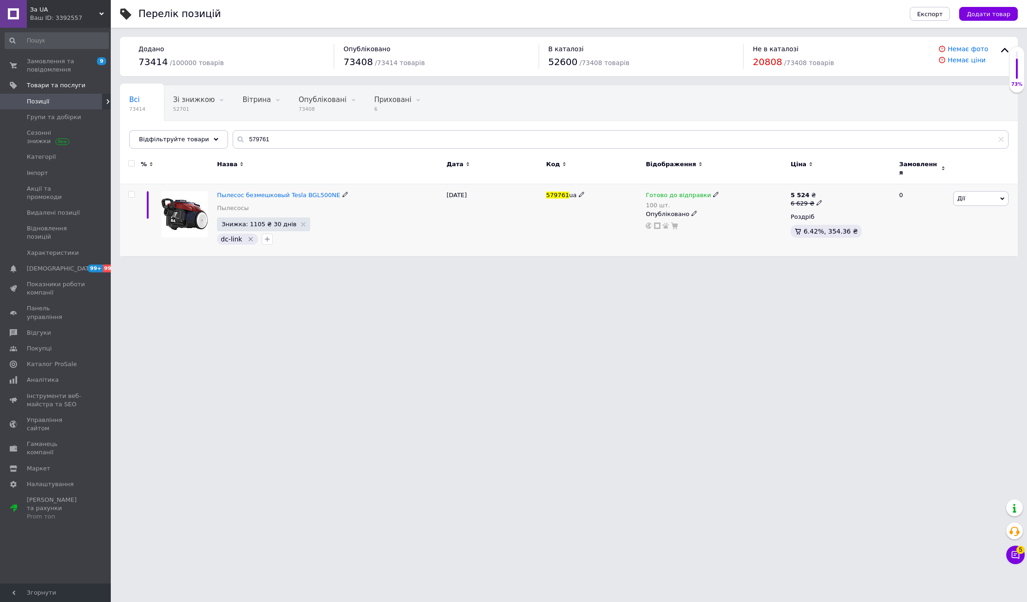
click at [682, 192] on span "Готово до відправки" at bounding box center [678, 197] width 65 height 10
click at [733, 222] on li "Немає в наявності" at bounding box center [764, 228] width 88 height 13
click at [750, 218] on input "100" at bounding box center [754, 224] width 70 height 18
click at [760, 266] on html "За UA Ваш ID: 3392557 Сайт За UA Кабінет покупця Перевірити стан системи Сторін…" at bounding box center [513, 133] width 1027 height 266
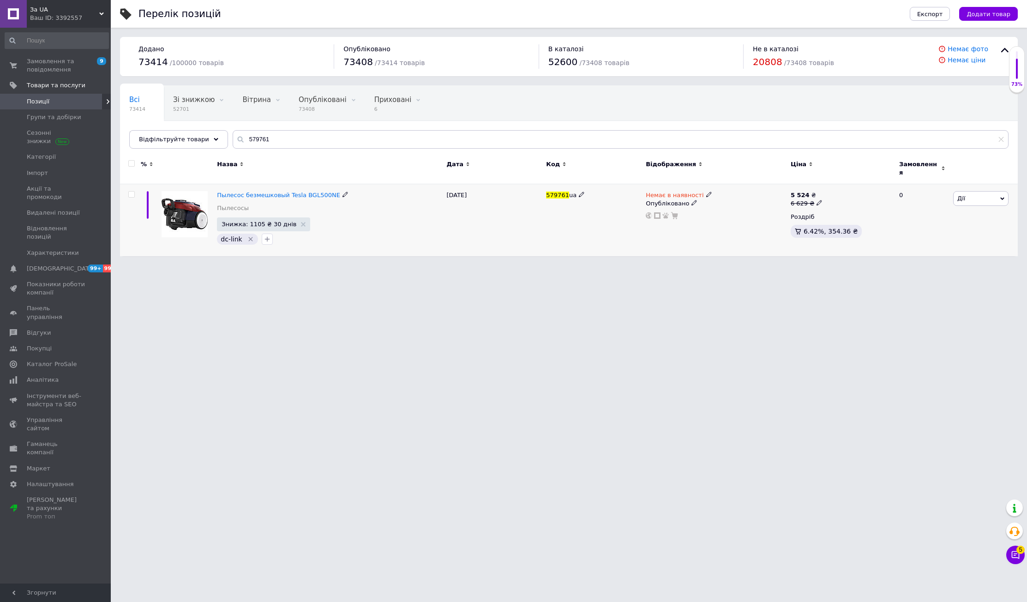
drag, startPoint x: 797, startPoint y: 190, endPoint x: 817, endPoint y: 189, distance: 20.4
click at [796, 192] on b "5 524" at bounding box center [800, 195] width 19 height 7
click at [870, 181] on input "6629" at bounding box center [862, 189] width 70 height 18
click at [870, 180] on input "6629" at bounding box center [862, 189] width 70 height 18
click at [800, 266] on html "За UA Ваш ID: 3392557 Сайт За UA Кабінет покупця Перевірити стан системи Сторін…" at bounding box center [513, 133] width 1027 height 266
